Goal: Ask a question

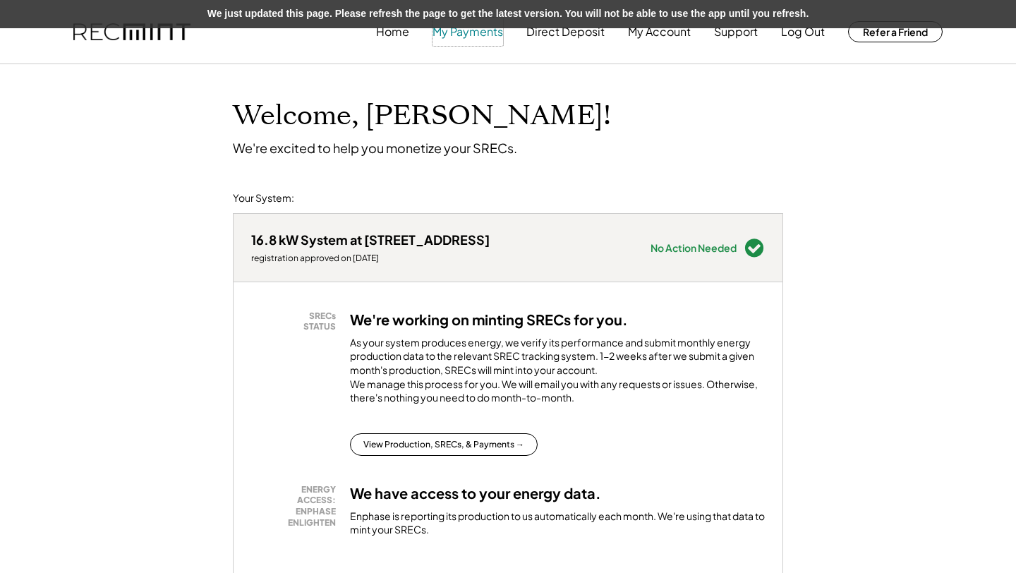
click at [469, 39] on button "My Payments" at bounding box center [468, 32] width 71 height 28
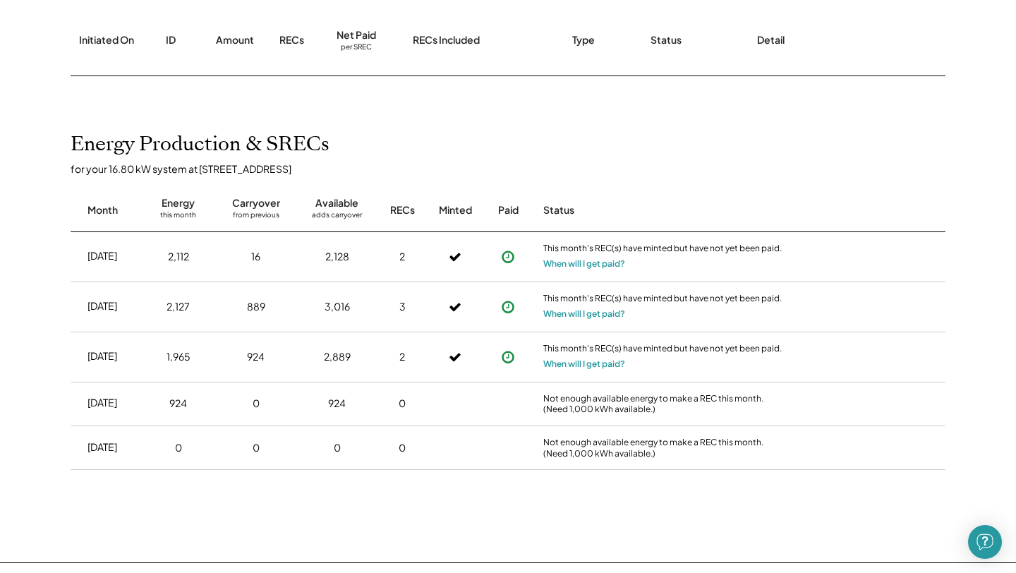
scroll to position [243, 0]
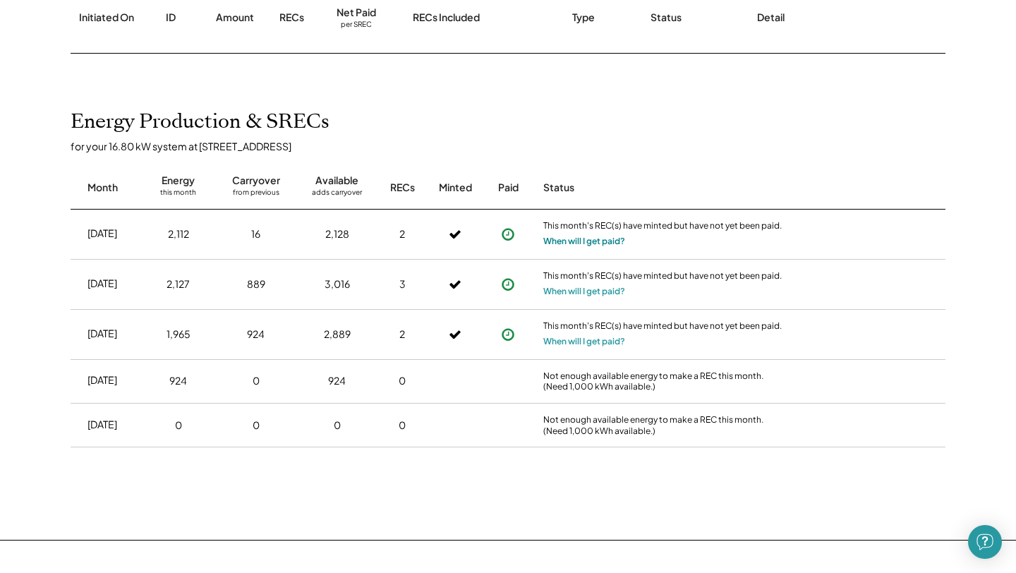
click at [563, 240] on button "When will I get paid?" at bounding box center [585, 241] width 82 height 14
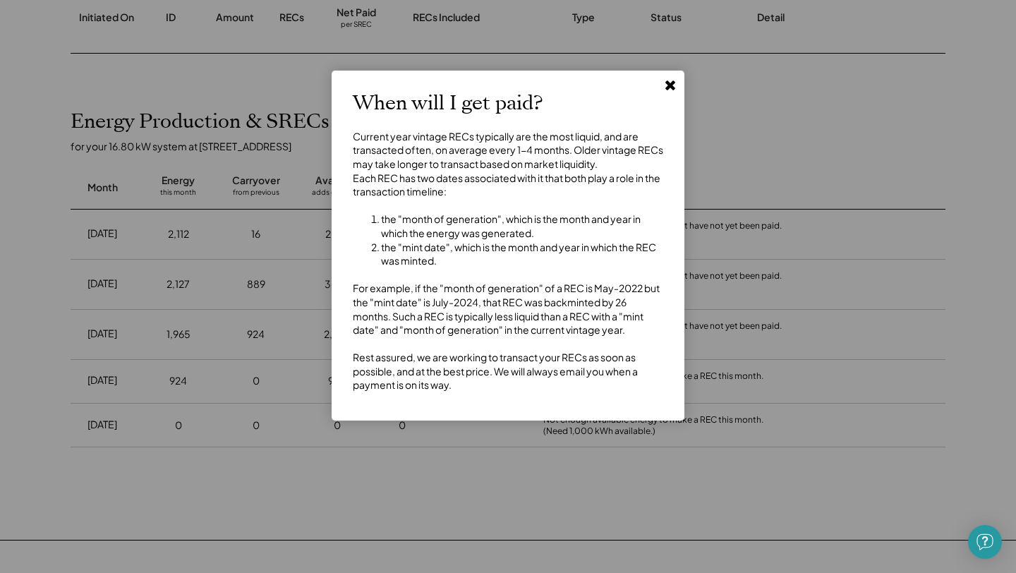
click at [673, 85] on icon at bounding box center [671, 85] width 14 height 14
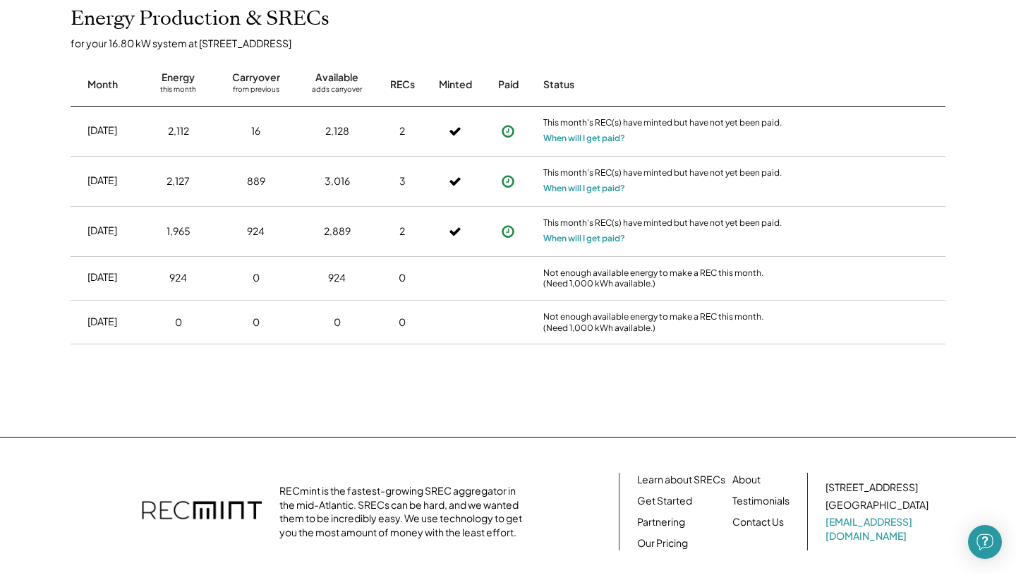
scroll to position [345, 0]
click at [505, 135] on use at bounding box center [508, 132] width 13 height 13
click at [577, 139] on button "When will I get paid?" at bounding box center [585, 139] width 82 height 14
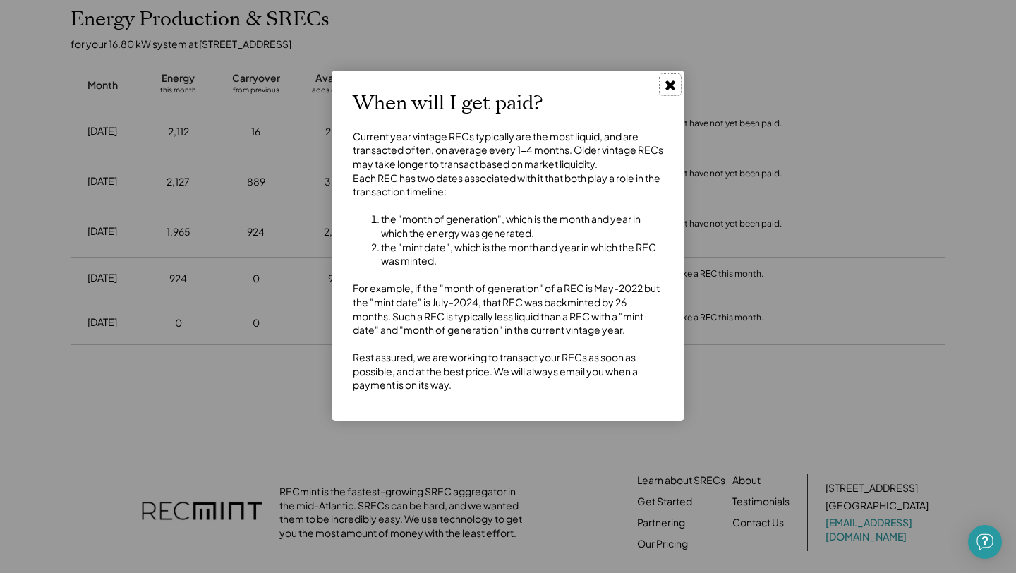
click at [673, 88] on use at bounding box center [671, 85] width 10 height 10
